Goal: Information Seeking & Learning: Learn about a topic

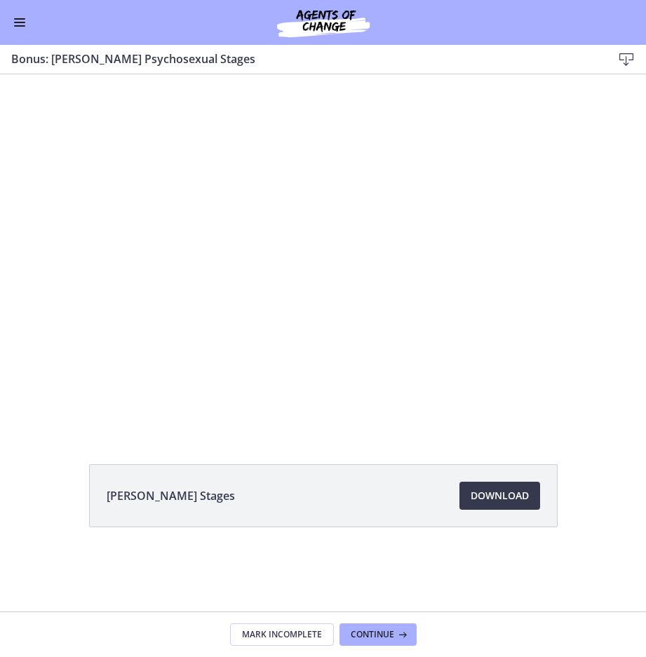
click at [25, 25] on span "Enable menu" at bounding box center [19, 25] width 11 height 1
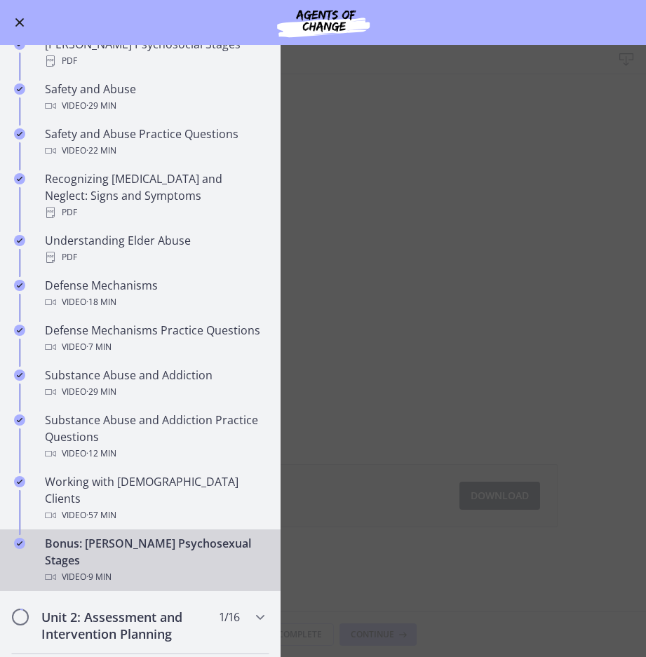
scroll to position [772, 0]
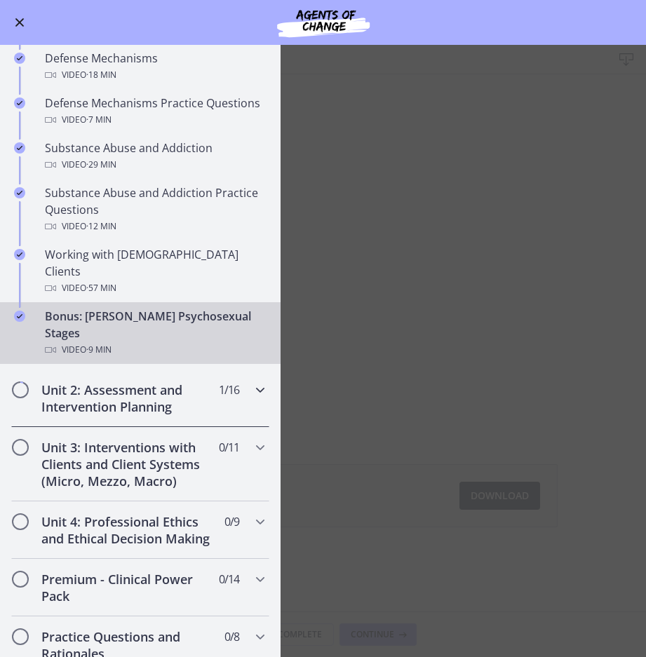
click at [138, 382] on h2 "Unit 2: Assessment and Intervention Planning" at bounding box center [126, 399] width 171 height 34
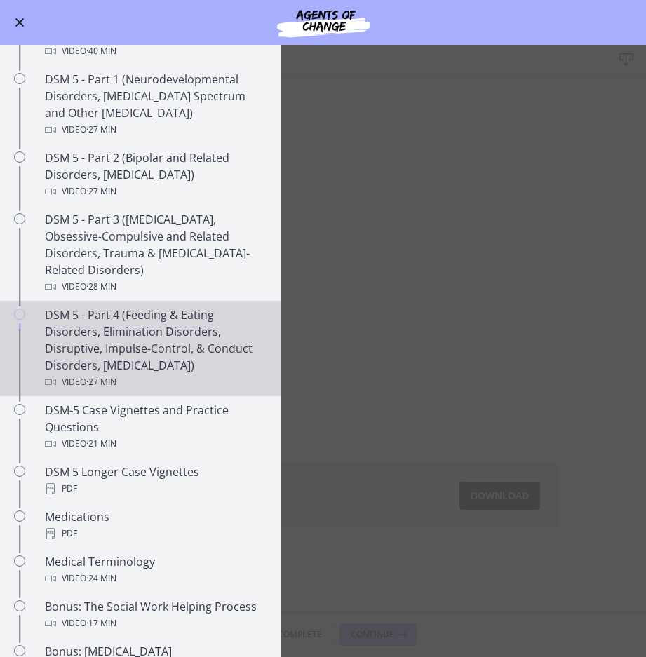
scroll to position [210, 0]
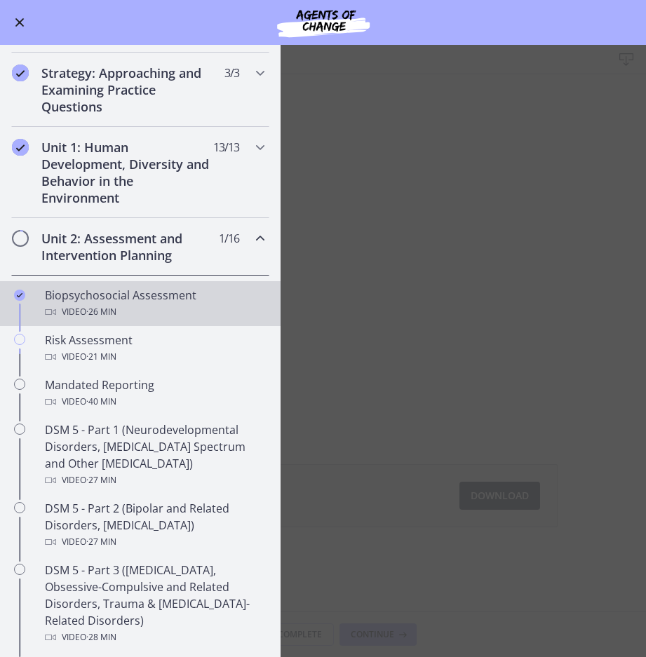
click at [137, 300] on div "Biopsychosocial Assessment Video · 26 min" at bounding box center [154, 304] width 219 height 34
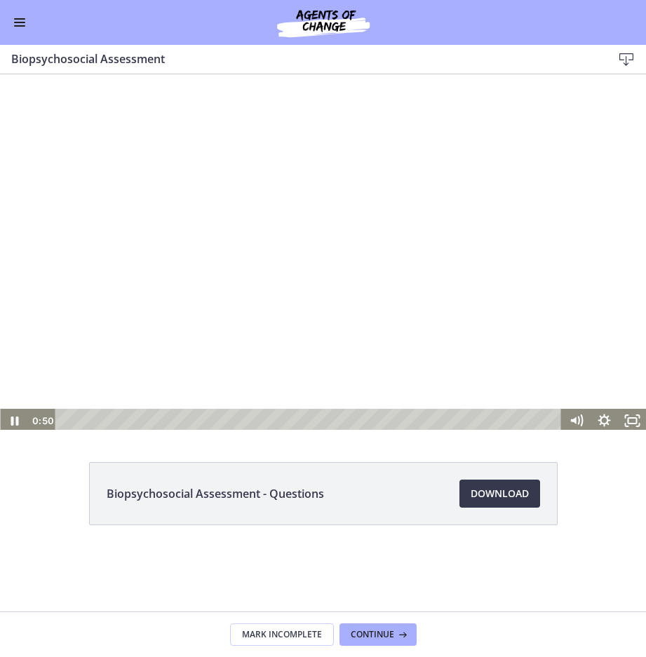
scroll to position [3, 0]
click at [323, 420] on div "Playbar" at bounding box center [310, 418] width 490 height 24
click at [5, 417] on icon "Pause" at bounding box center [14, 418] width 34 height 29
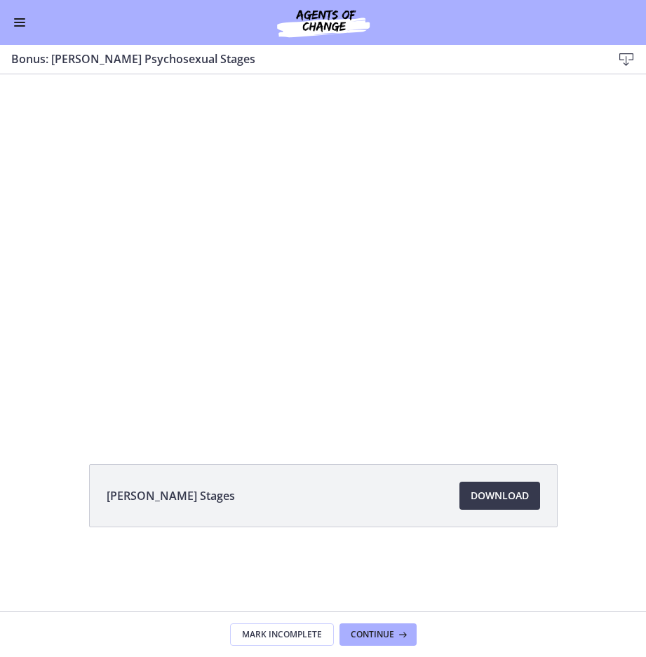
click at [15, 21] on button "Enable menu" at bounding box center [19, 22] width 17 height 17
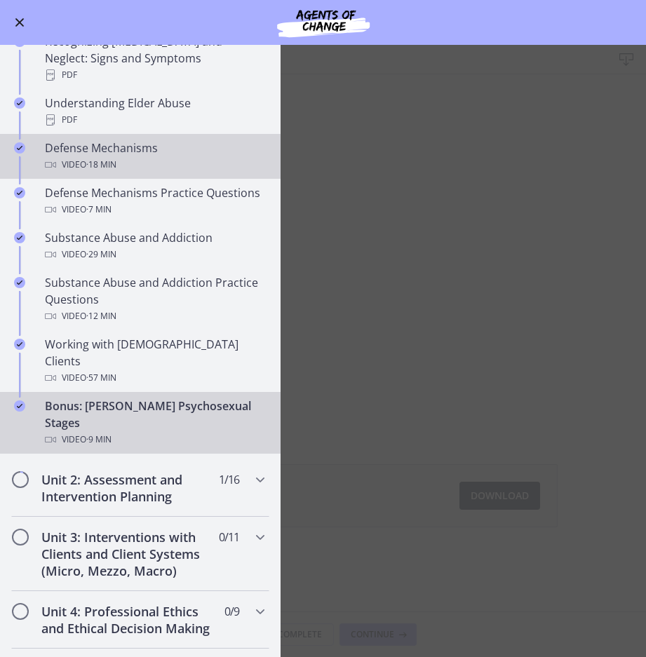
scroll to position [772, 0]
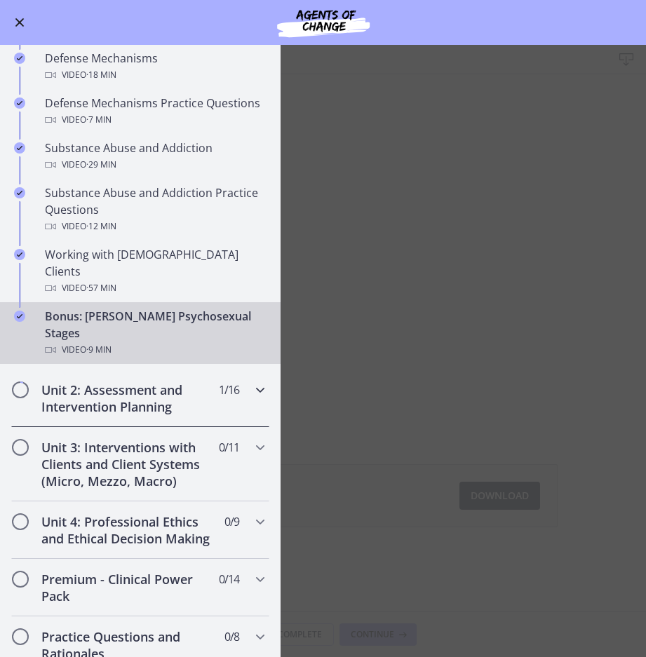
click at [140, 382] on h2 "Unit 2: Assessment and Intervention Planning" at bounding box center [126, 399] width 171 height 34
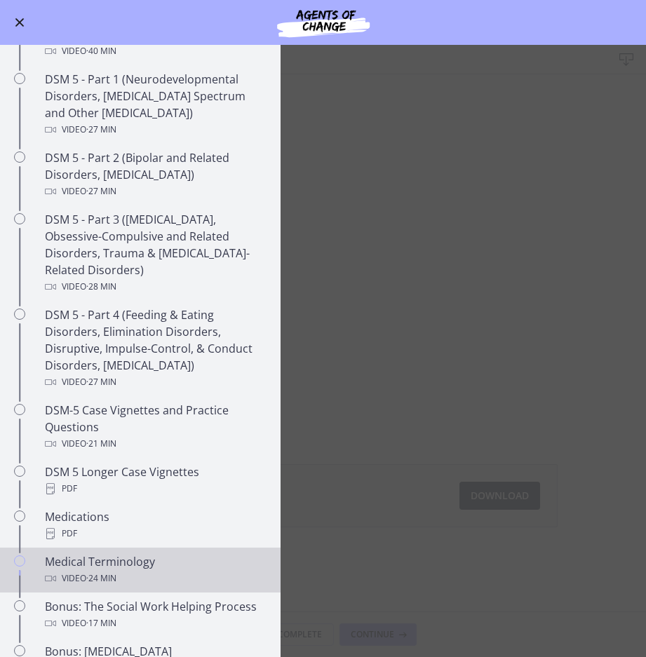
scroll to position [281, 0]
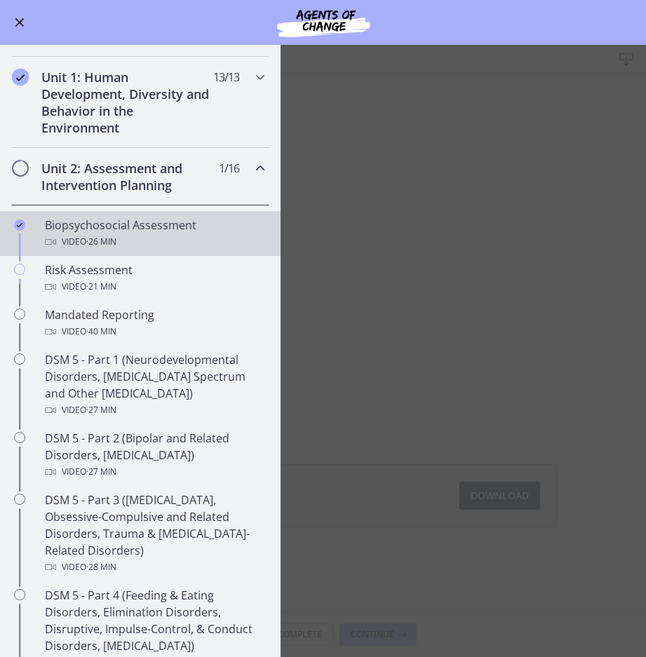
click at [81, 230] on div "Biopsychosocial Assessment Video · 26 min" at bounding box center [154, 234] width 219 height 34
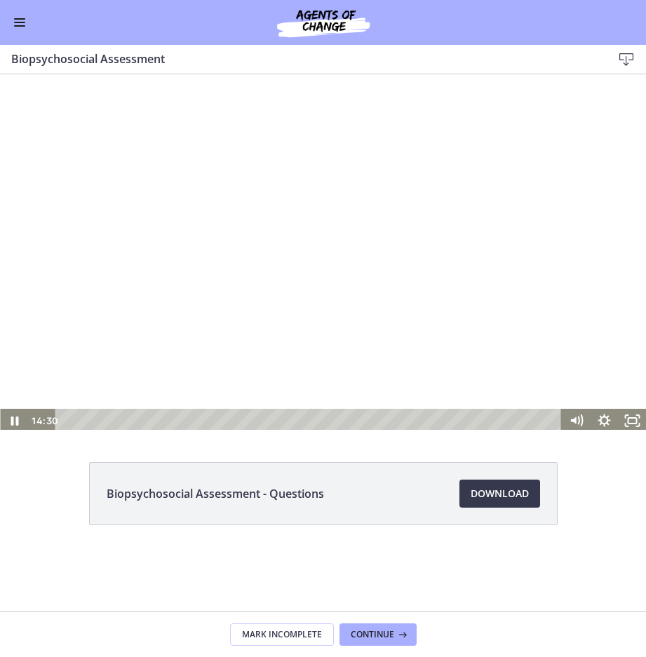
scroll to position [3, 0]
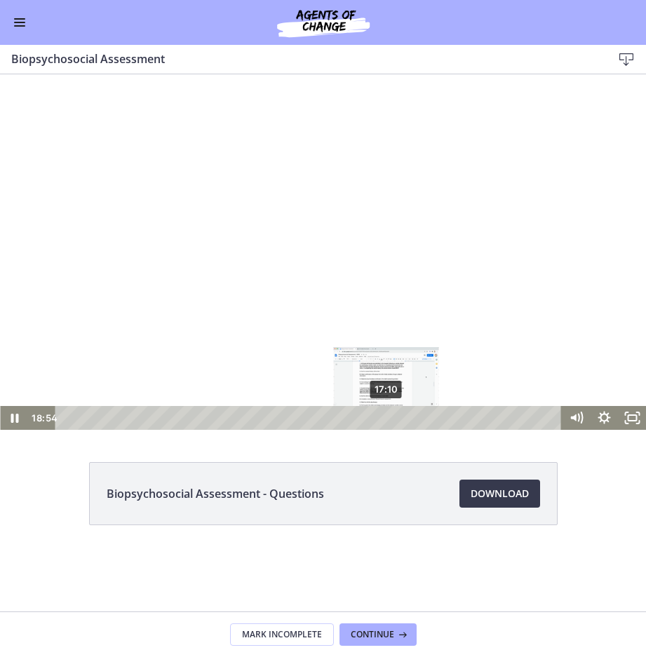
click at [387, 422] on div "17:10" at bounding box center [310, 418] width 490 height 24
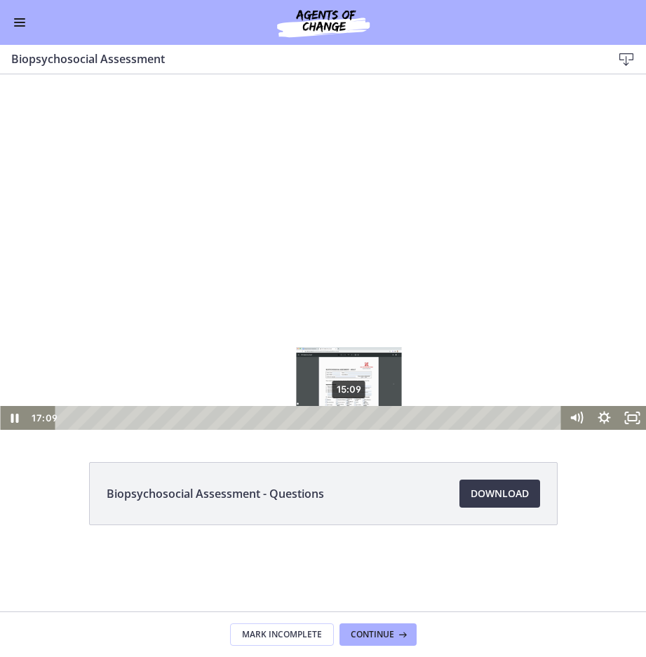
click at [349, 415] on div "15:09" at bounding box center [310, 418] width 490 height 24
click at [357, 415] on div "15:34" at bounding box center [310, 418] width 490 height 24
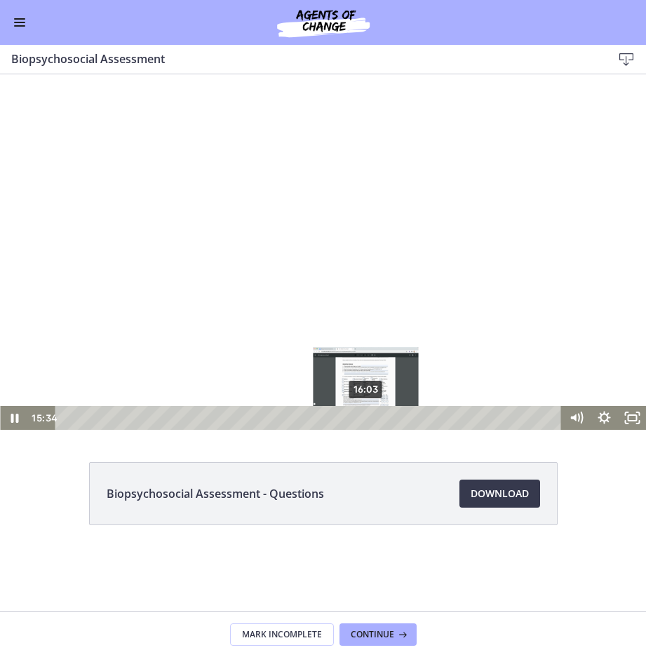
click at [366, 415] on div "16:03" at bounding box center [310, 418] width 490 height 24
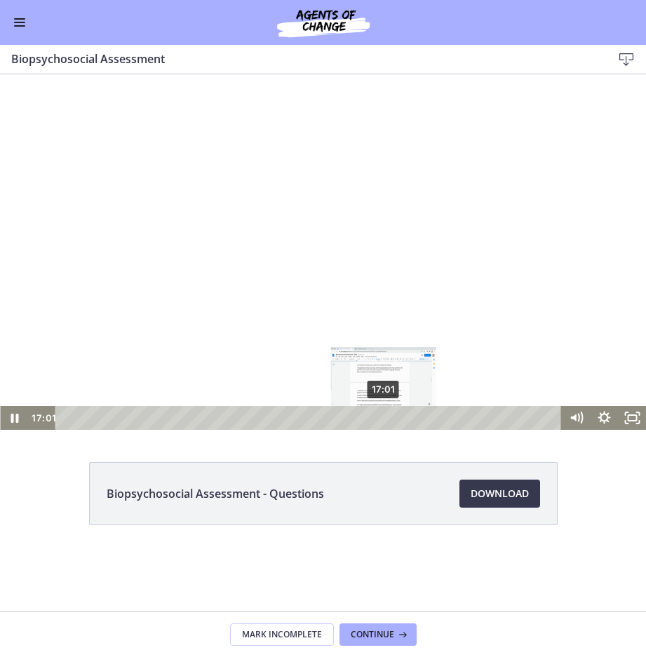
click at [384, 415] on div "17:01" at bounding box center [310, 418] width 490 height 24
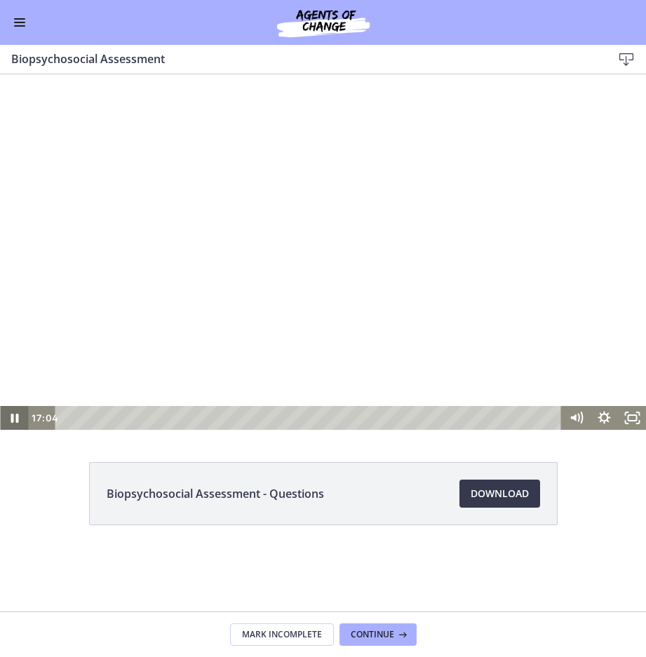
click at [16, 417] on icon "Pause" at bounding box center [15, 418] width 8 height 9
click at [8, 417] on icon "Play Video" at bounding box center [15, 418] width 28 height 24
click at [11, 420] on icon "Pause" at bounding box center [15, 418] width 8 height 9
click at [13, 413] on icon "Play Video" at bounding box center [16, 418] width 34 height 29
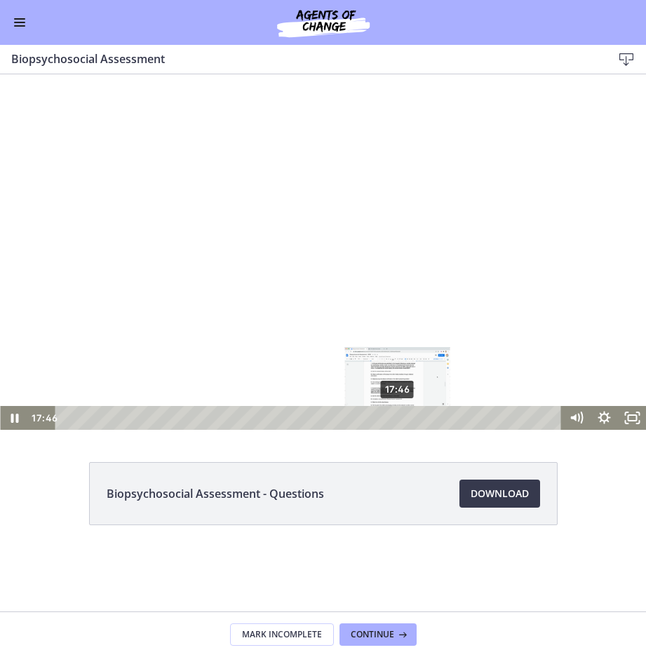
click at [398, 417] on div "17:46" at bounding box center [310, 418] width 490 height 24
click at [412, 417] on div "18:29" at bounding box center [310, 418] width 490 height 24
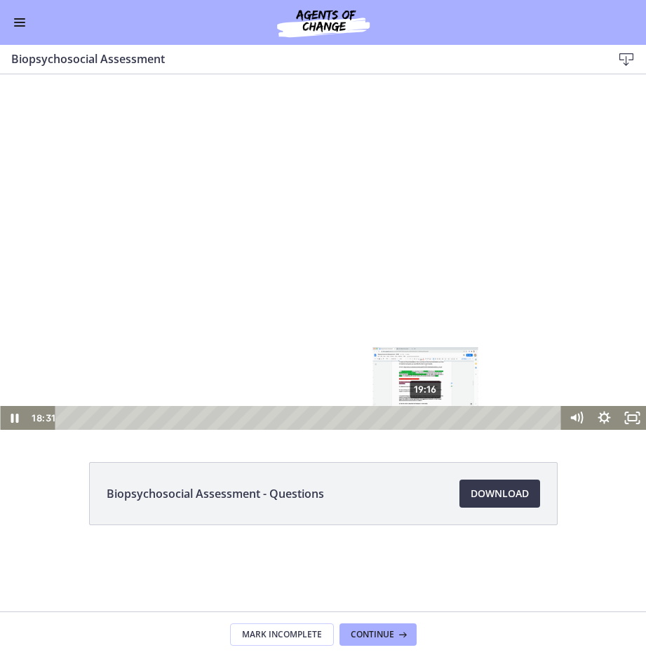
click at [427, 417] on div "19:16" at bounding box center [310, 418] width 490 height 24
click at [447, 417] on div "20:21" at bounding box center [310, 418] width 490 height 24
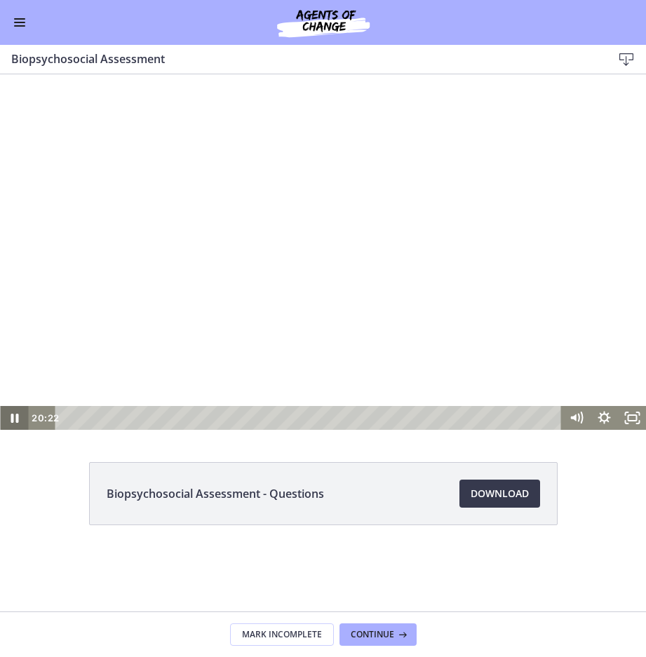
click at [12, 419] on icon "Pause" at bounding box center [15, 418] width 8 height 9
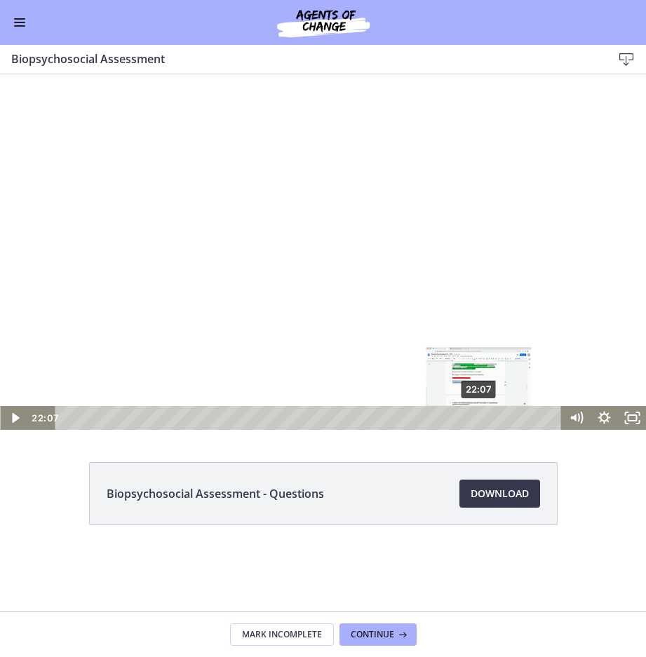
click at [480, 420] on div "22:07" at bounding box center [310, 418] width 490 height 24
click at [492, 419] on div "22:43" at bounding box center [310, 418] width 490 height 24
click at [505, 419] on div "23:27" at bounding box center [310, 418] width 490 height 24
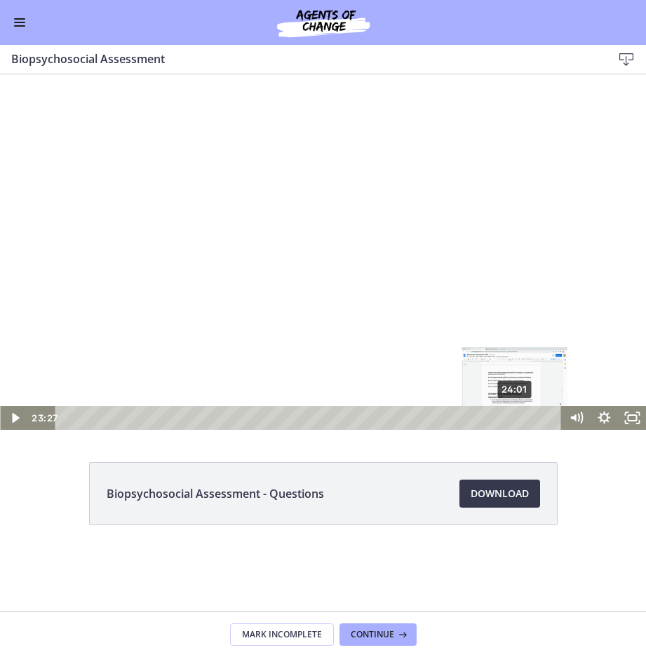
click at [516, 414] on div "24:01" at bounding box center [310, 418] width 490 height 24
click at [519, 418] on div "24:12" at bounding box center [310, 418] width 490 height 24
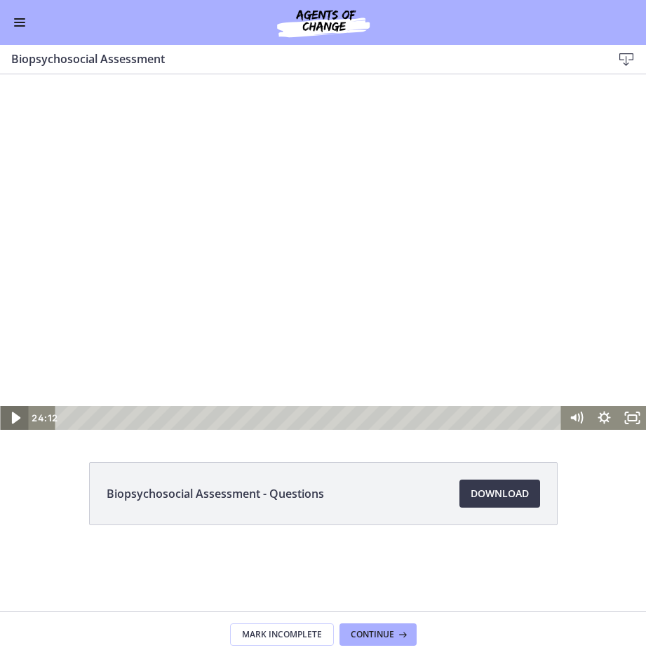
click at [15, 420] on icon "Play Video" at bounding box center [15, 419] width 8 height 12
click at [20, 425] on icon "Pause" at bounding box center [14, 418] width 34 height 29
click at [360, 634] on span "Continue" at bounding box center [372, 634] width 43 height 11
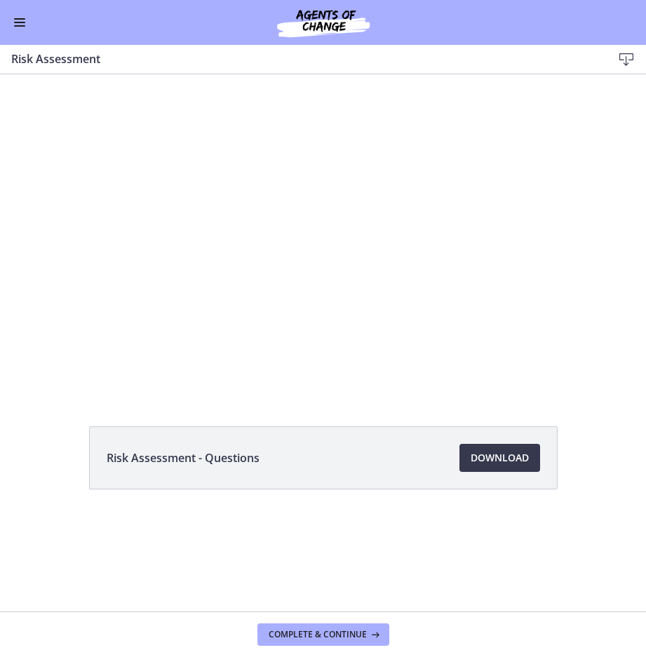
click at [310, 25] on img at bounding box center [323, 23] width 168 height 34
